Goal: Book appointment/travel/reservation

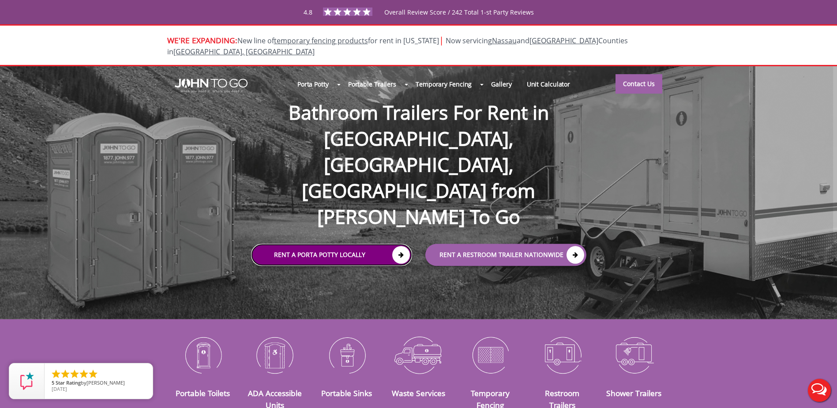
click at [341, 244] on link "Rent a Porta Potty Locally" at bounding box center [331, 255] width 161 height 22
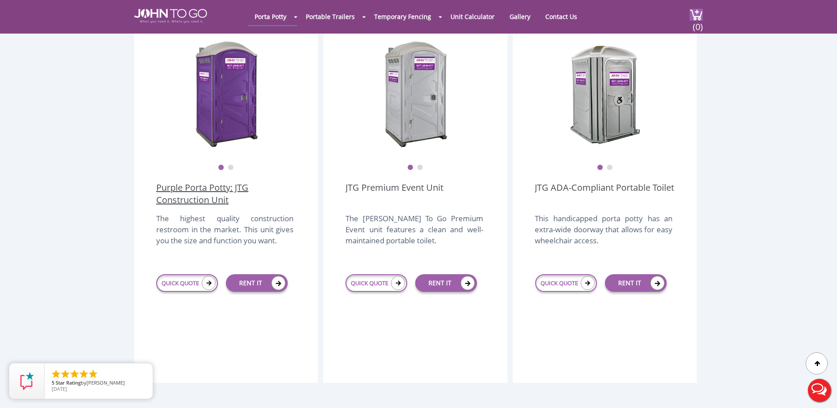
scroll to position [265, 0]
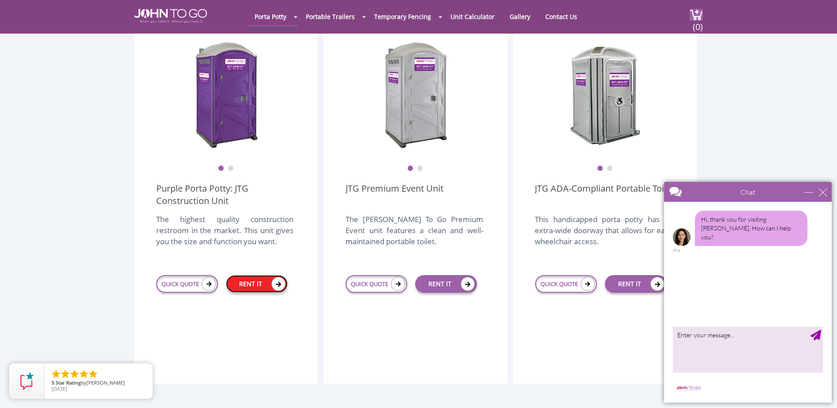
click at [270, 275] on link "RENT IT" at bounding box center [257, 284] width 62 height 18
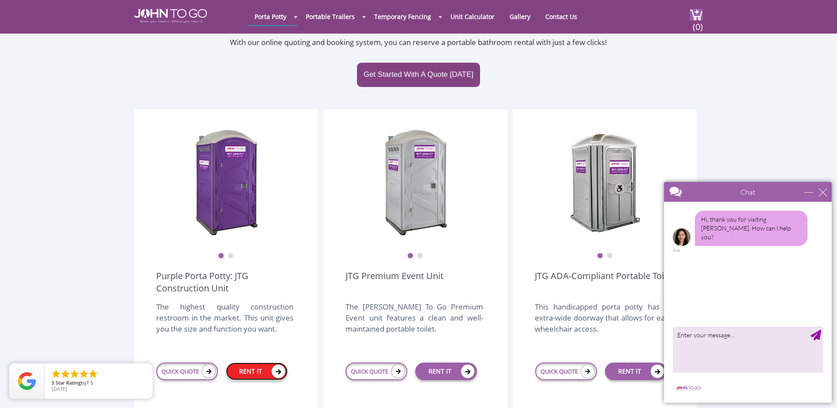
scroll to position [177, 0]
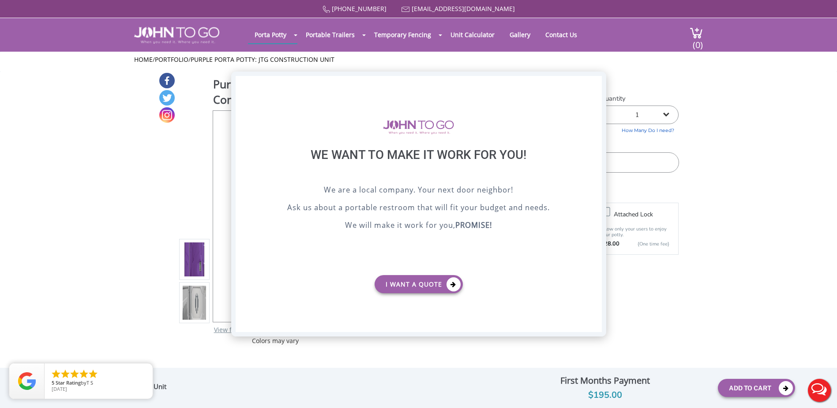
click at [599, 86] on div "X" at bounding box center [595, 83] width 14 height 15
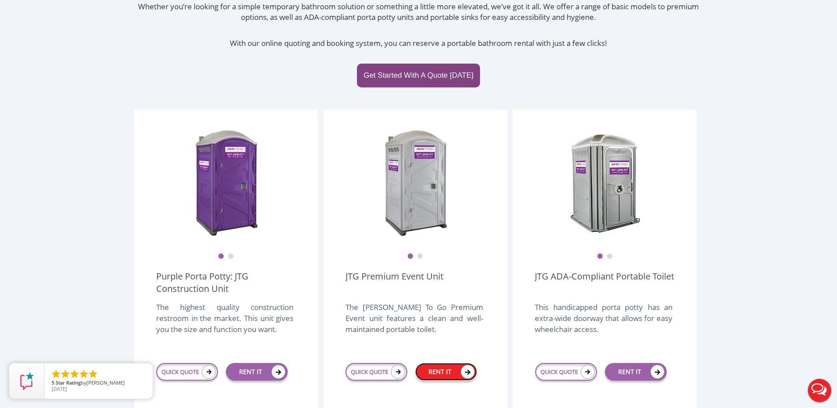
click at [440, 363] on link "RENT IT" at bounding box center [446, 372] width 62 height 18
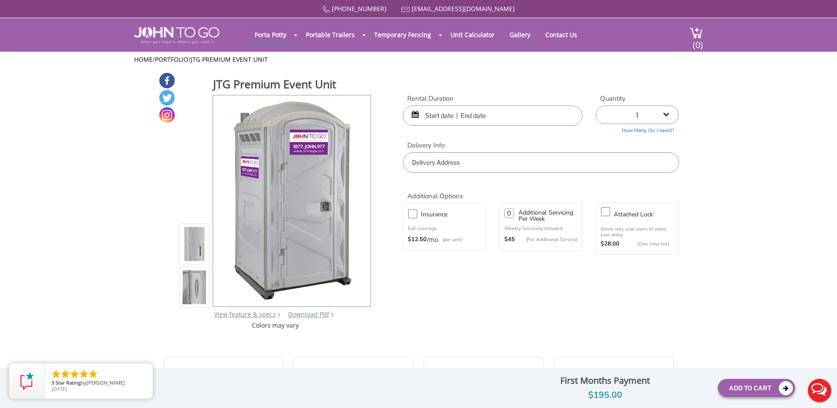
click at [469, 160] on input "text" at bounding box center [541, 162] width 276 height 20
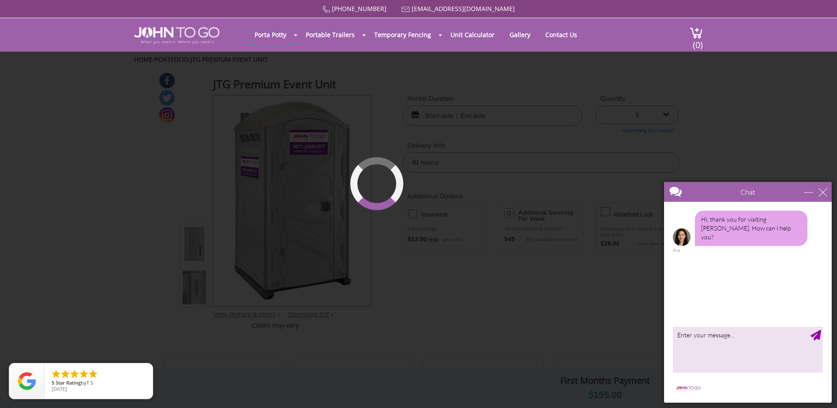
type input "[STREET_ADDRESS][PERSON_NAME]"
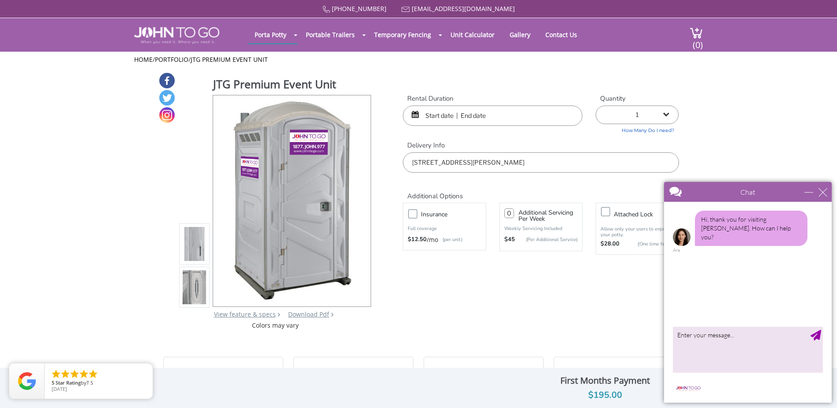
click at [823, 187] on div "Chat" at bounding box center [748, 192] width 168 height 20
click at [488, 119] on input "text" at bounding box center [493, 115] width 180 height 20
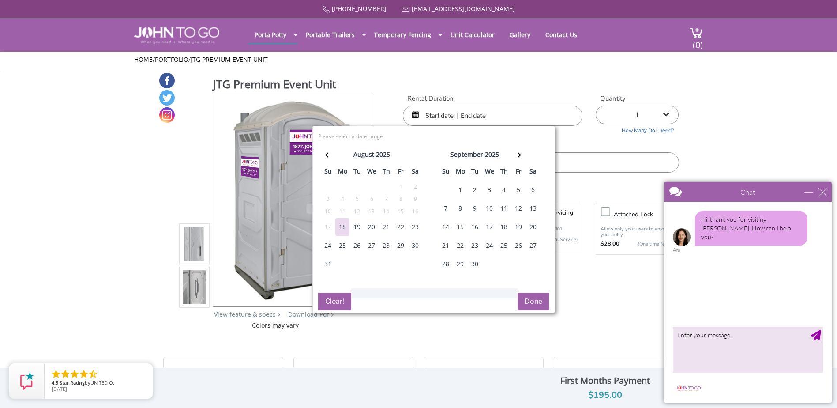
click at [414, 245] on div "30" at bounding box center [415, 246] width 14 height 18
click at [472, 187] on div "2" at bounding box center [475, 190] width 14 height 18
type input "[DATE] to [DATE]"
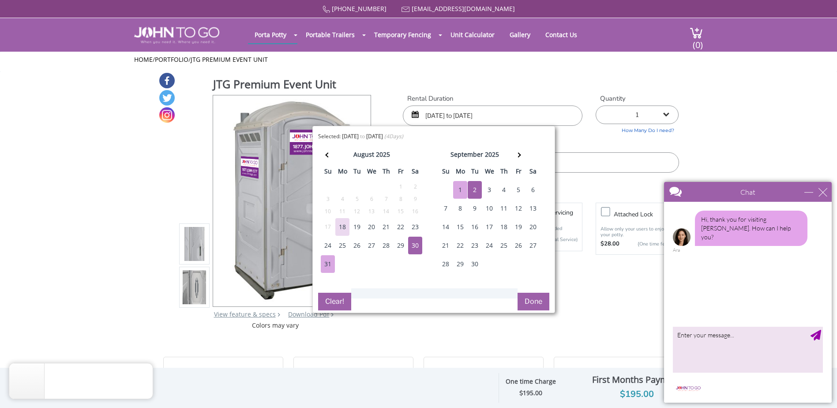
click at [532, 300] on button "Done" at bounding box center [534, 302] width 32 height 18
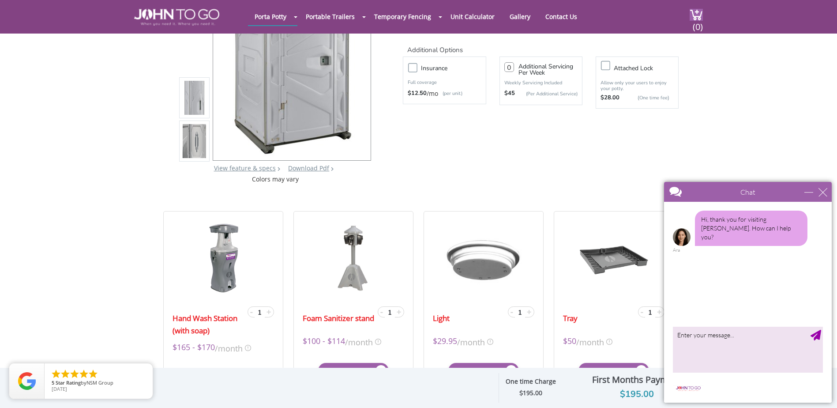
scroll to position [132, 0]
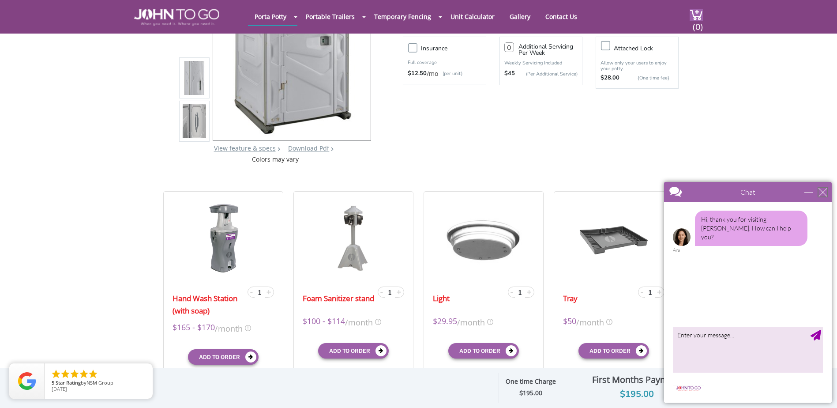
click at [821, 188] on div "close" at bounding box center [823, 192] width 9 height 9
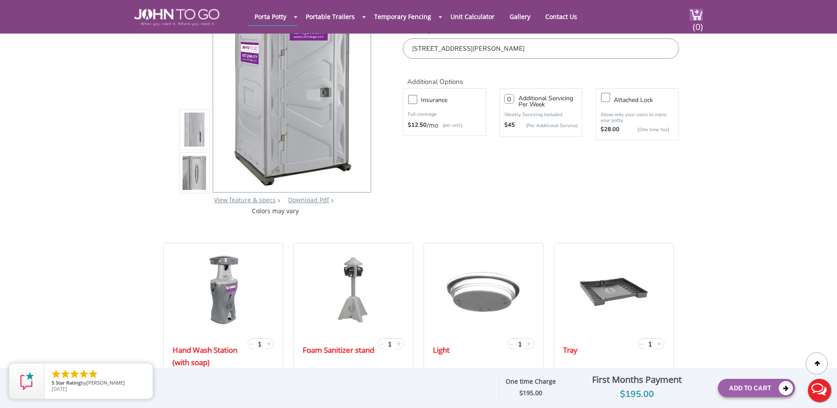
scroll to position [0, 0]
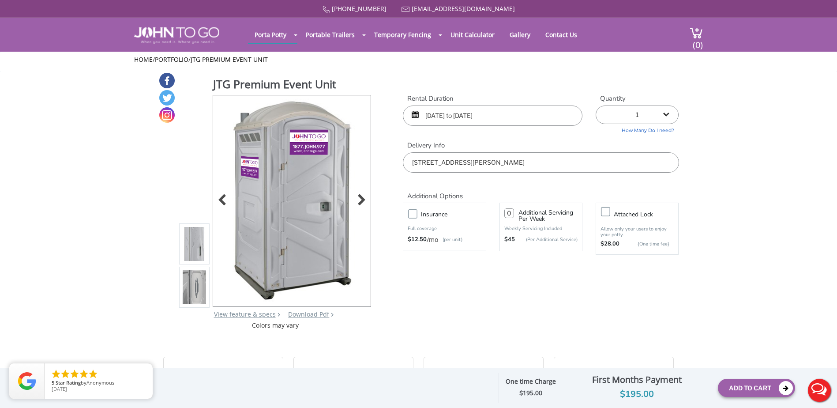
click at [284, 196] on img at bounding box center [292, 199] width 134 height 208
click at [358, 198] on div at bounding box center [359, 201] width 12 height 12
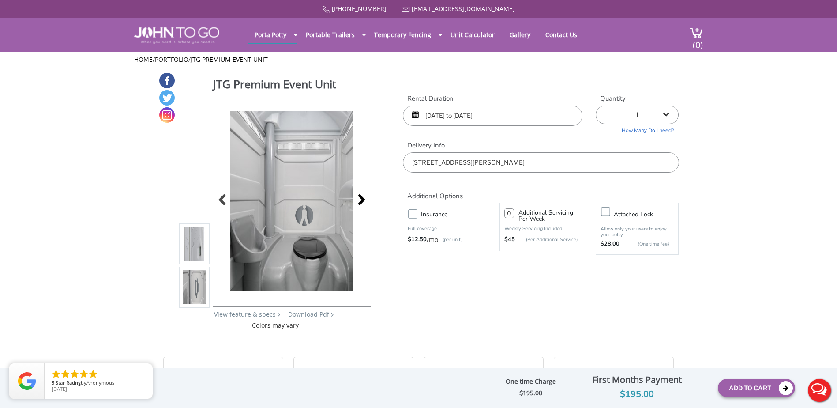
click at [358, 198] on div at bounding box center [359, 201] width 12 height 12
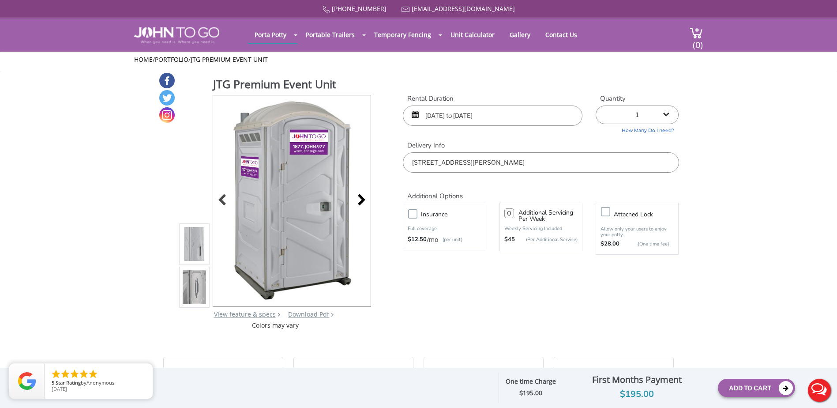
click at [358, 198] on div at bounding box center [359, 201] width 12 height 12
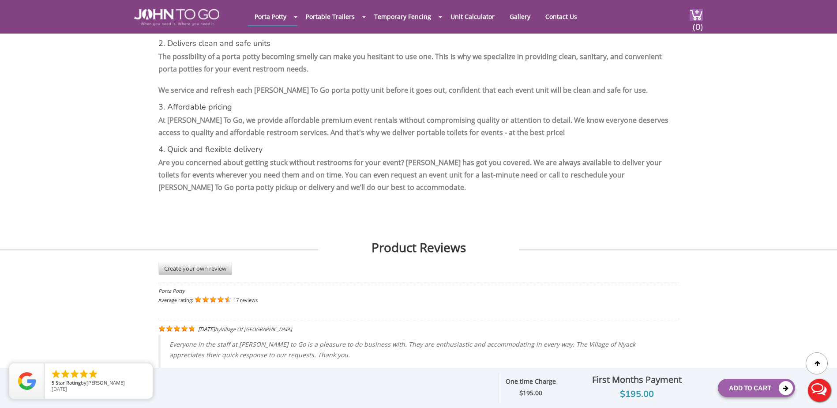
scroll to position [1633, 0]
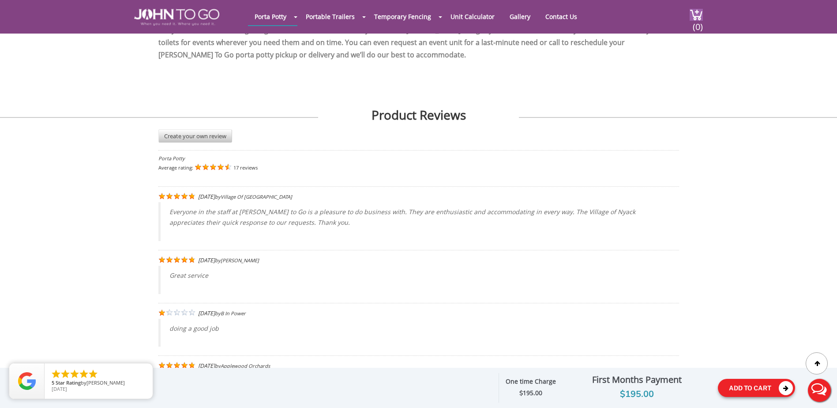
click at [731, 389] on button "Add To Cart" at bounding box center [756, 388] width 77 height 18
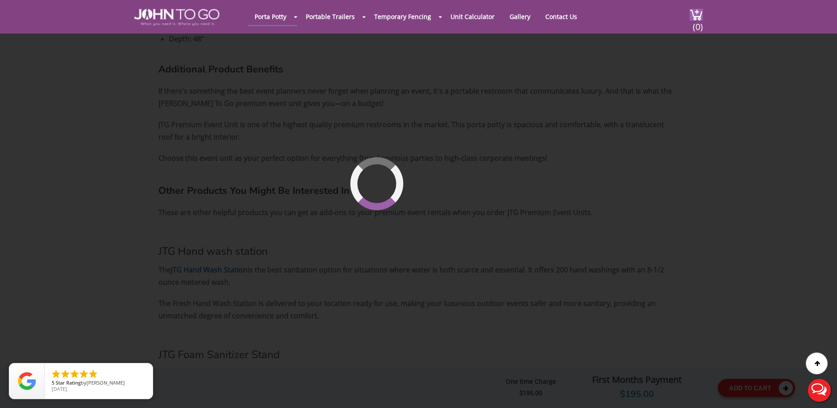
scroll to position [60, 0]
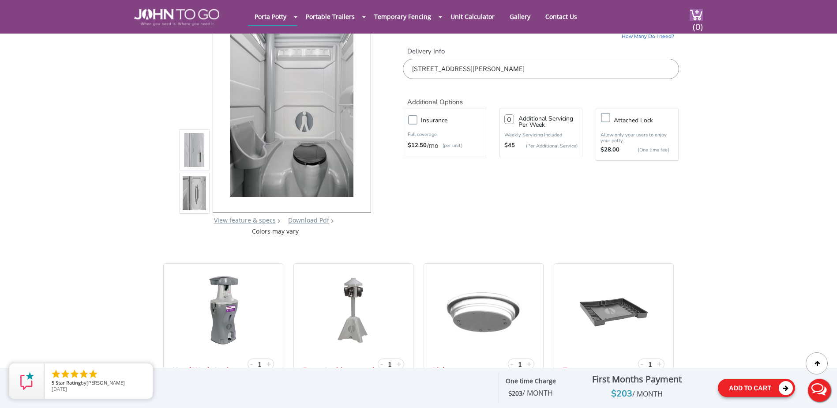
click at [751, 391] on button "Add To Cart" at bounding box center [756, 388] width 77 height 18
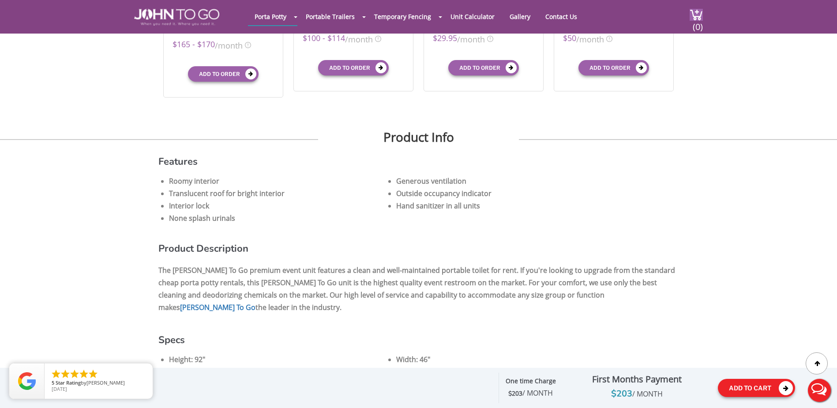
scroll to position [414, 0]
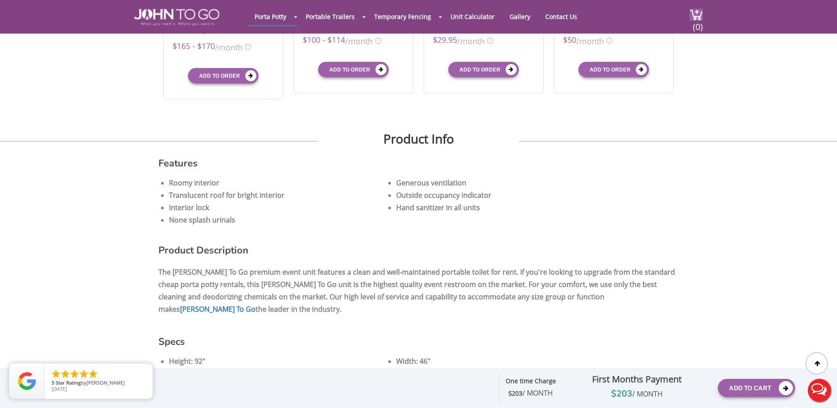
click at [644, 376] on div "First Months Payment" at bounding box center [637, 379] width 149 height 15
drag, startPoint x: 648, startPoint y: 397, endPoint x: 655, endPoint y: 395, distance: 7.2
click at [655, 395] on span "/ MONTH" at bounding box center [648, 394] width 30 height 10
click at [819, 387] on button "Live Chat" at bounding box center [819, 390] width 35 height 35
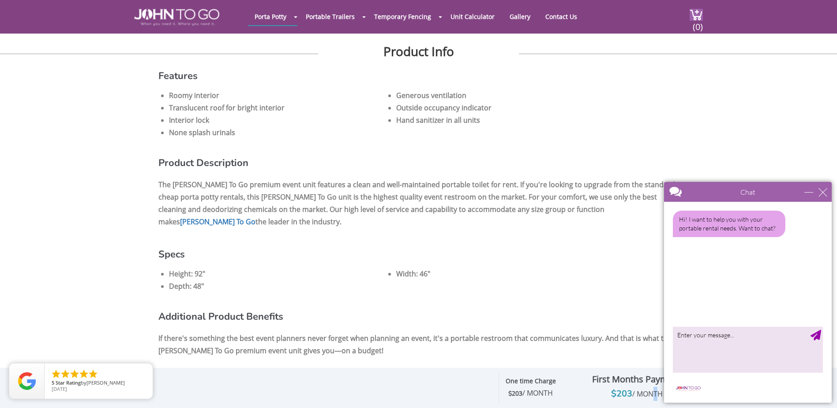
scroll to position [502, 0]
click at [721, 344] on textarea "type your message" at bounding box center [748, 349] width 150 height 46
type textarea "Hello only need for [DATE]."
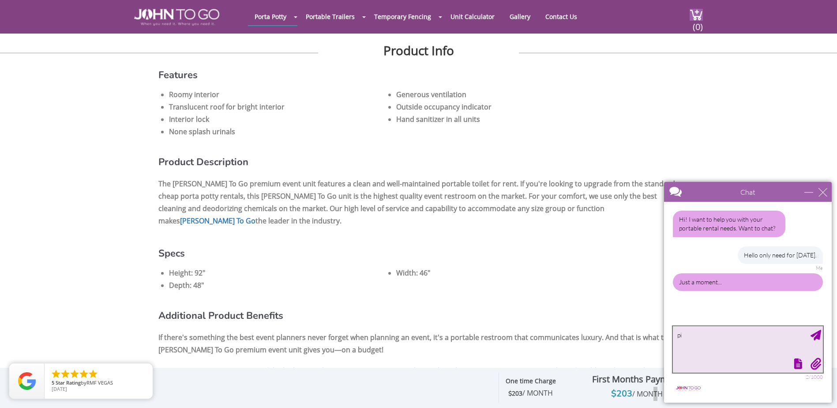
type textarea "p"
type textarea "Can I please get a qoute?"
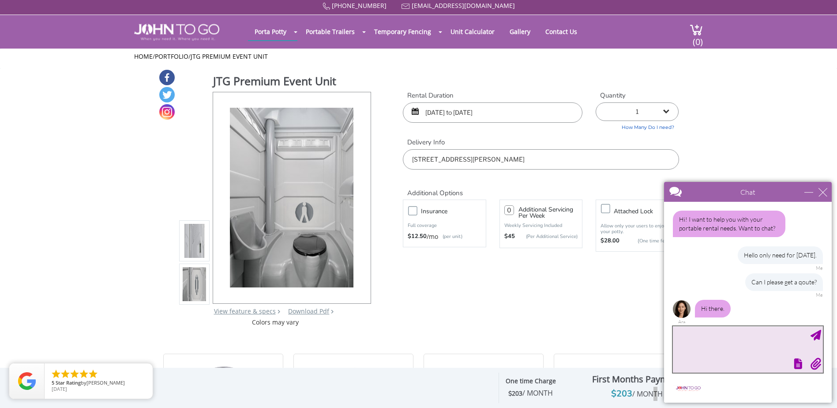
scroll to position [0, 0]
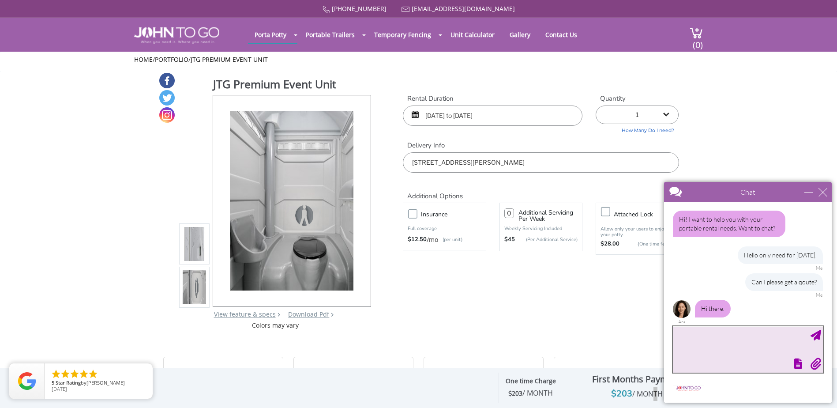
click at [727, 348] on textarea "type your message" at bounding box center [748, 349] width 150 height 46
type textarea "Hello."
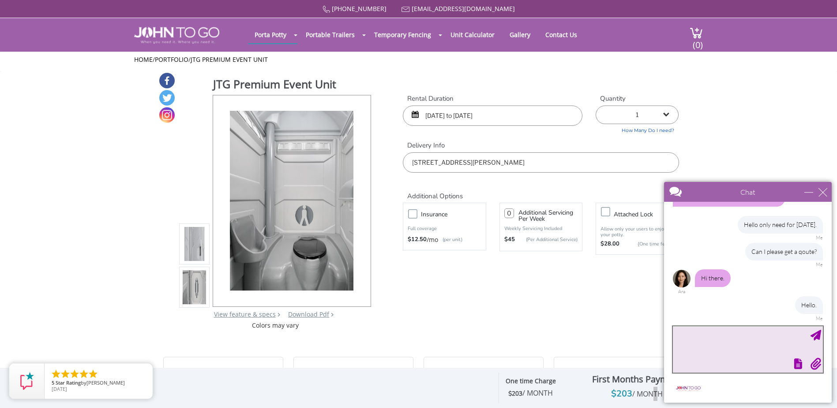
click at [769, 344] on textarea "type your message" at bounding box center [748, 349] width 150 height 46
type textarea "[DATE] 08/30/"
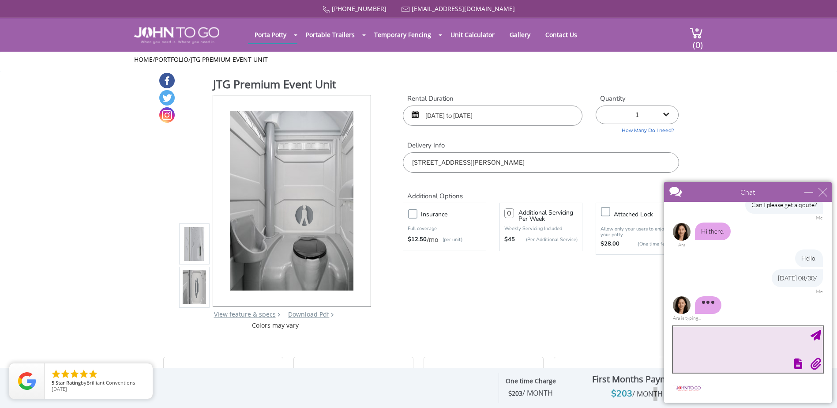
scroll to position [95, 0]
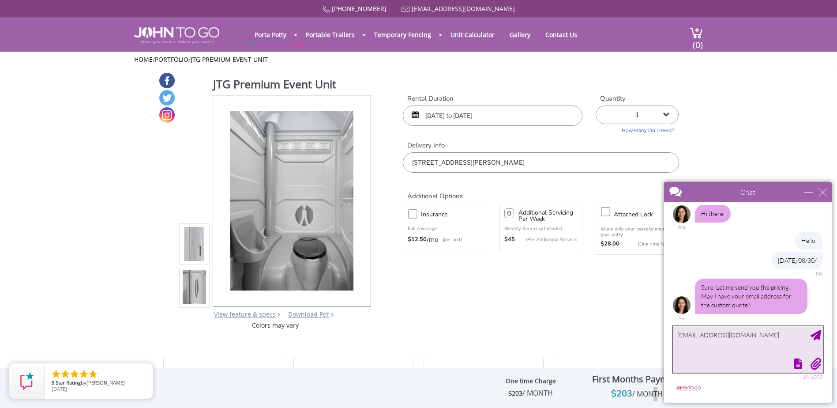
type textarea "[EMAIL_ADDRESS][DOMAIN_NAME]"
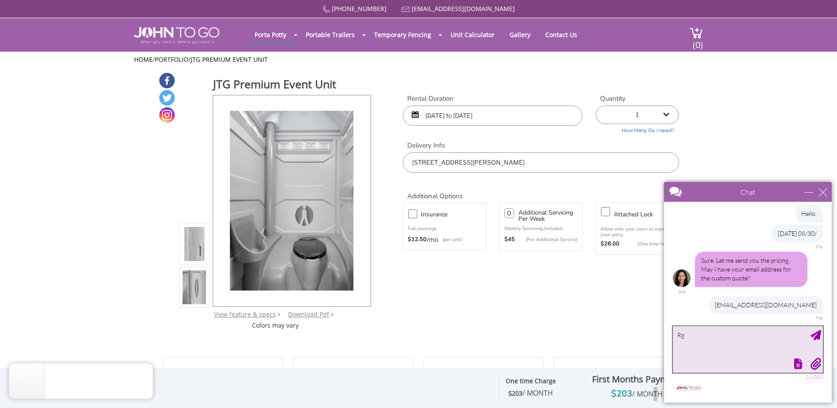
type textarea "R"
type textarea "t"
type textarea "Thank you!"
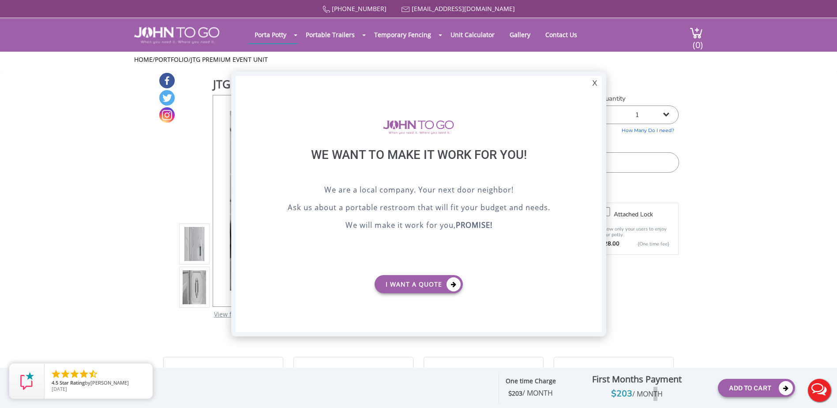
scroll to position [0, 0]
click at [595, 84] on div "X" at bounding box center [595, 83] width 14 height 15
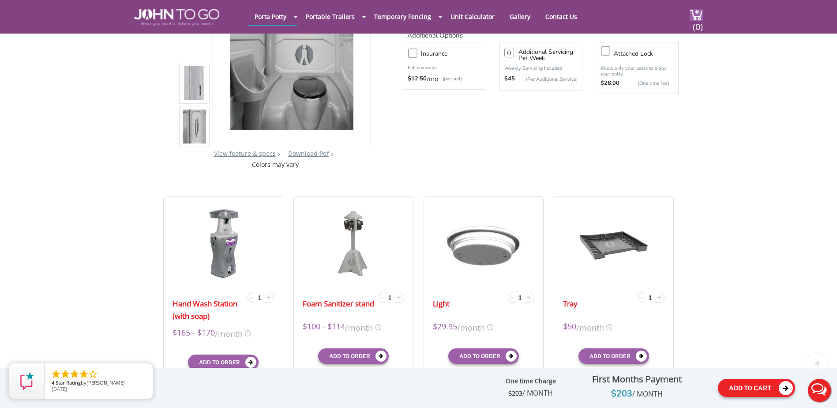
scroll to position [132, 0]
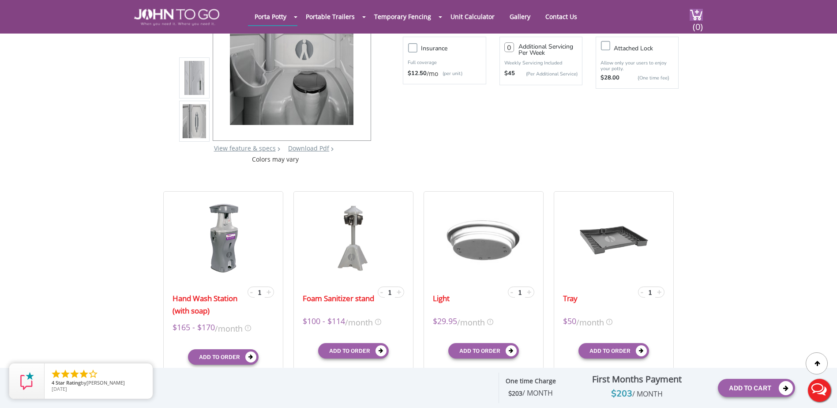
click at [821, 393] on button "Live Chat" at bounding box center [819, 390] width 35 height 35
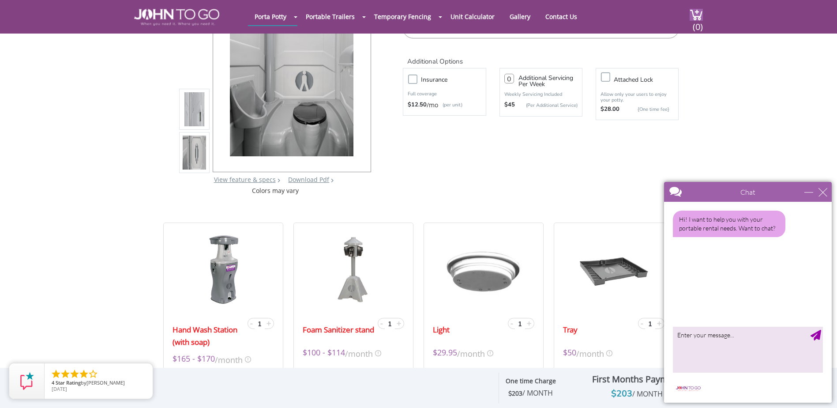
scroll to position [0, 0]
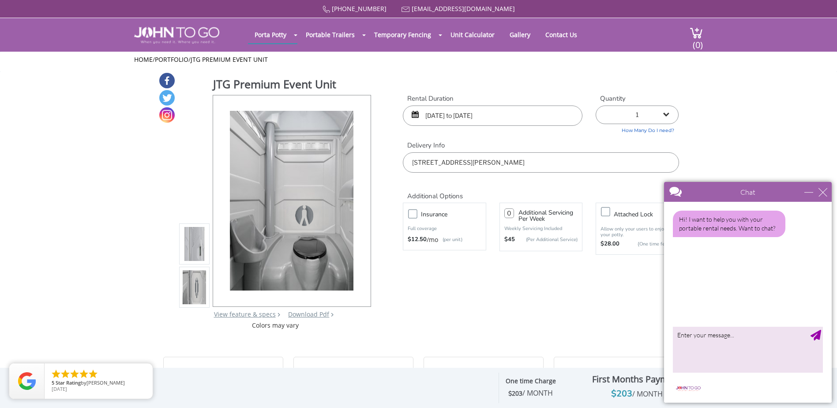
click at [633, 397] on span "/ MONTH" at bounding box center [648, 394] width 30 height 10
drag, startPoint x: 528, startPoint y: 399, endPoint x: 361, endPoint y: 370, distance: 169.7
click at [528, 399] on div "One time Charge $ 203 / MONTH" at bounding box center [531, 388] width 64 height 30
click at [145, 372] on icon "close" at bounding box center [143, 372] width 9 height 9
click at [181, 385] on div "JTG Premium Event Unit Qty: 1 [DATE] [DATE] Optional Insurance $ Servicing char…" at bounding box center [418, 387] width 753 height 31
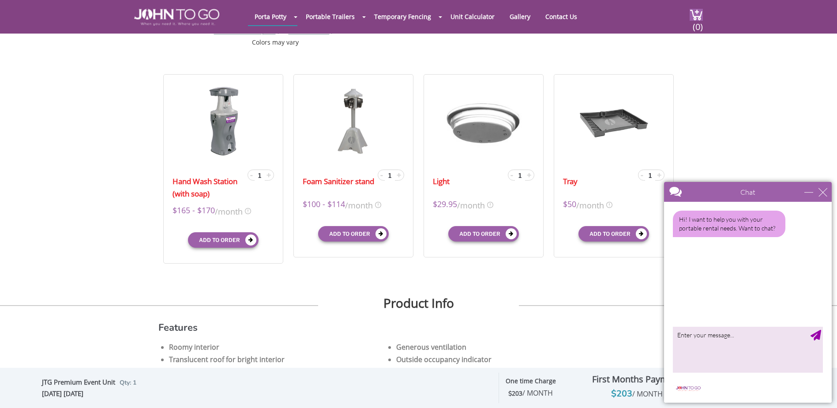
scroll to position [265, 0]
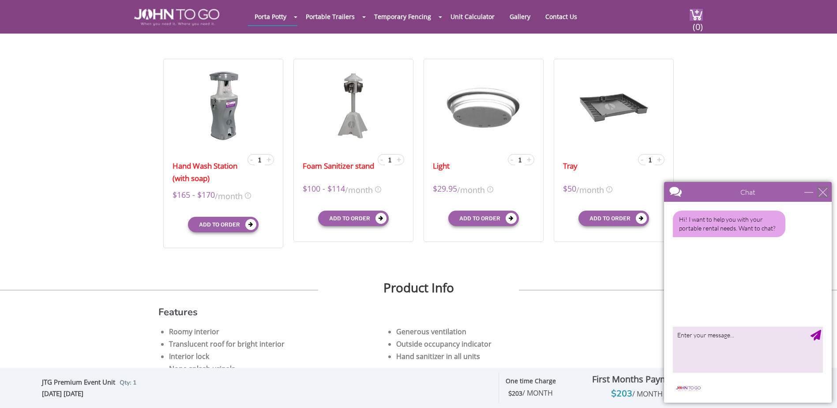
click at [825, 195] on div "close" at bounding box center [823, 192] width 9 height 9
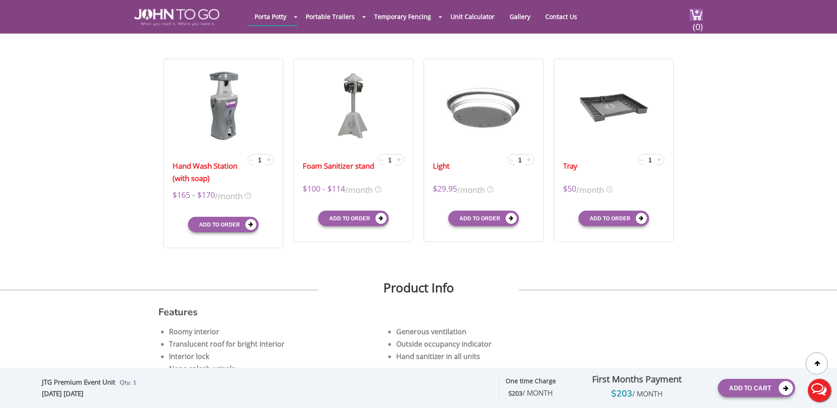
scroll to position [0, 0]
click at [779, 390] on button "Add To Cart" at bounding box center [756, 388] width 77 height 18
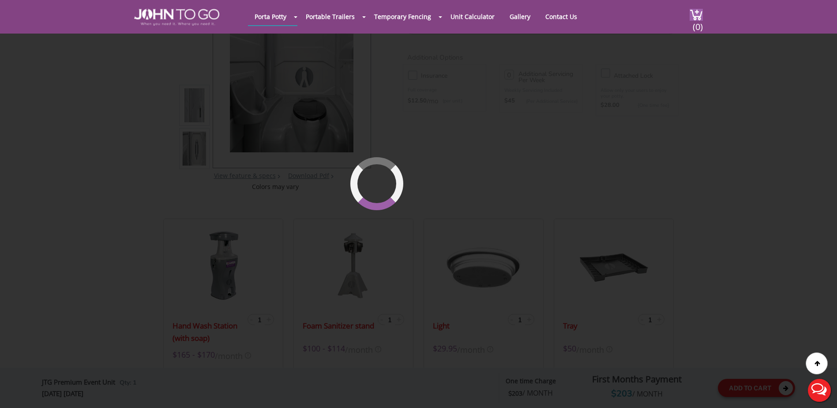
scroll to position [60, 0]
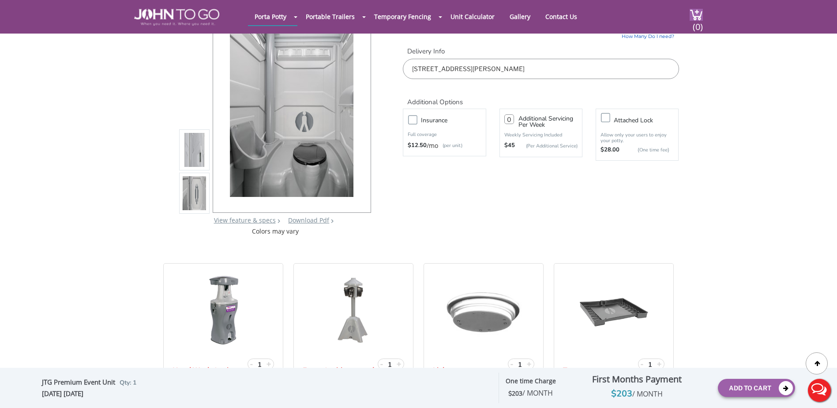
click at [705, 27] on header "Porta Potty Portable Toilets ADA Accessible Units Portable Sinks Waste Services…" at bounding box center [418, 17] width 837 height 34
click at [698, 19] on span "(0)" at bounding box center [698, 23] width 11 height 19
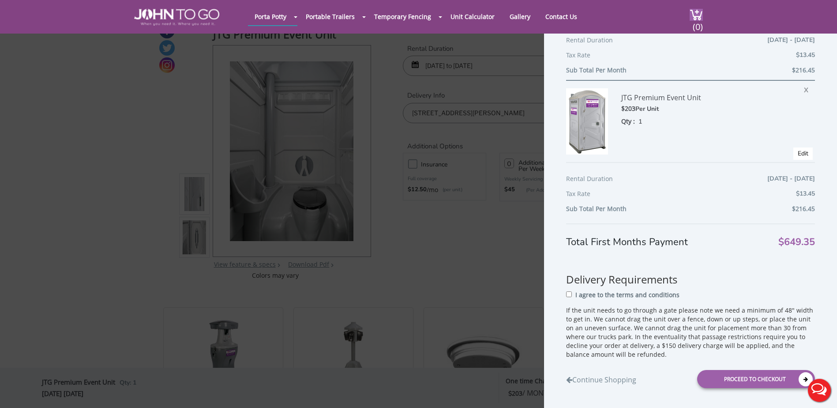
scroll to position [269, 0]
click at [792, 244] on span "$649.35" at bounding box center [797, 241] width 37 height 9
click at [567, 291] on input "I agree to the terms and conditions" at bounding box center [569, 294] width 6 height 6
checkbox input "true"
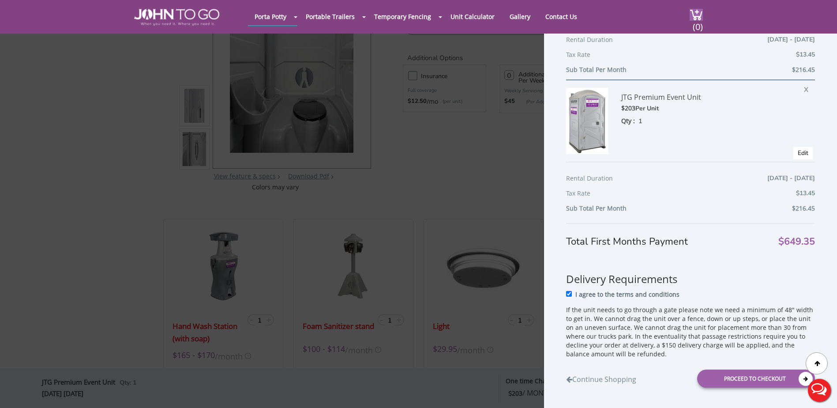
drag, startPoint x: 783, startPoint y: 247, endPoint x: 796, endPoint y: 188, distance: 60.1
click at [783, 245] on span "$649.35" at bounding box center [797, 241] width 37 height 9
click at [798, 152] on link "Edit" at bounding box center [803, 153] width 11 height 8
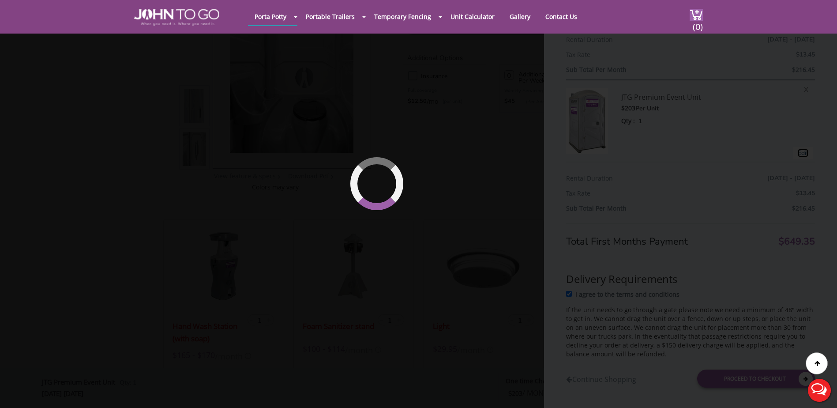
type input "[DATE] to [DATE]"
type input "0"
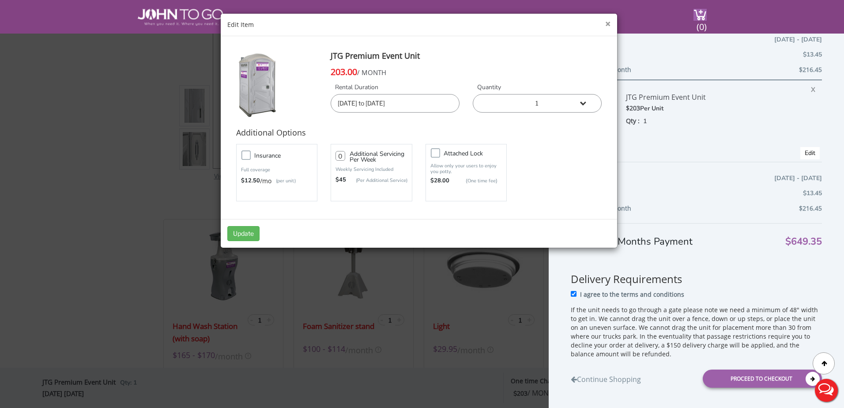
click at [608, 21] on button "×" at bounding box center [607, 23] width 5 height 9
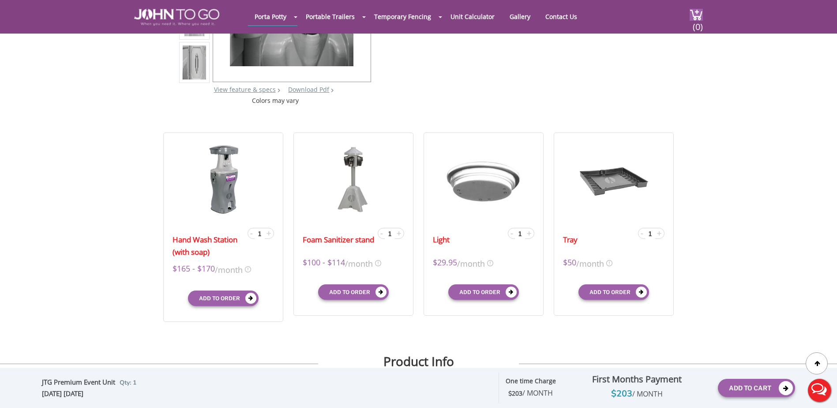
scroll to position [105, 0]
